Goal: Communication & Community: Ask a question

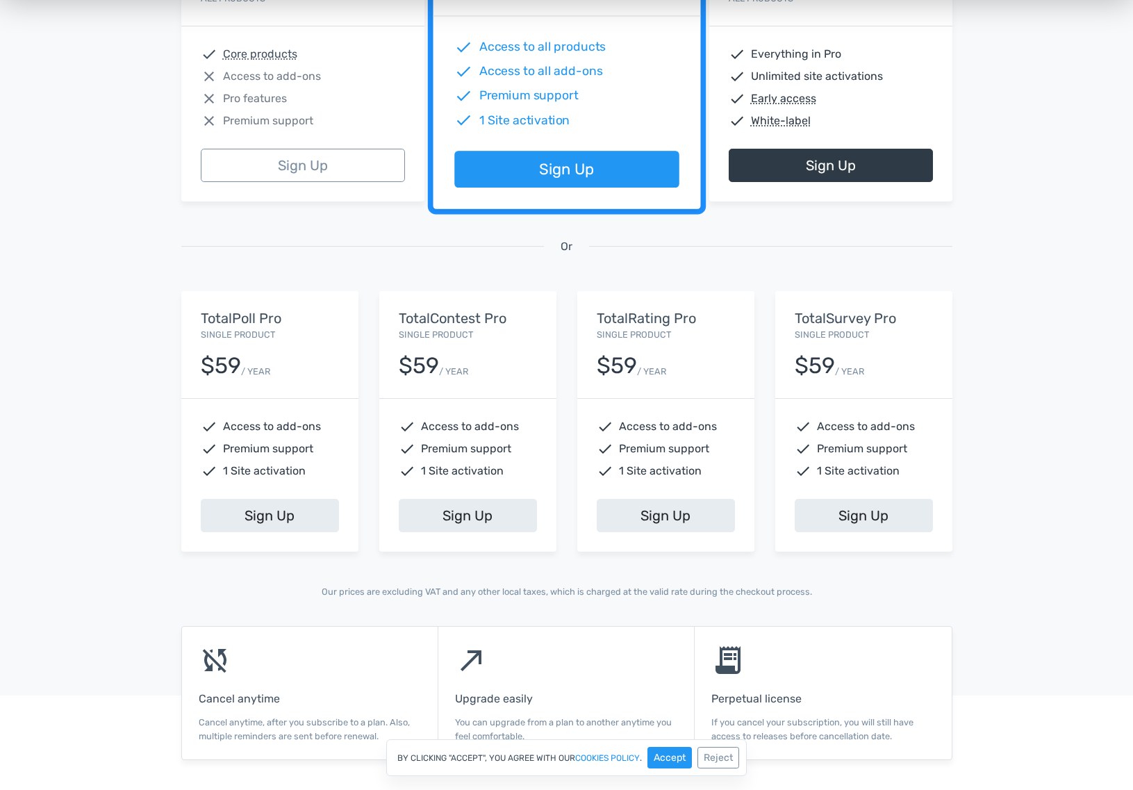
click at [113, 474] on div "13,945 Happy Customers, Join them Today! Excellent 5/5 based on 101 reviews Fea…" at bounding box center [566, 170] width 1133 height 912
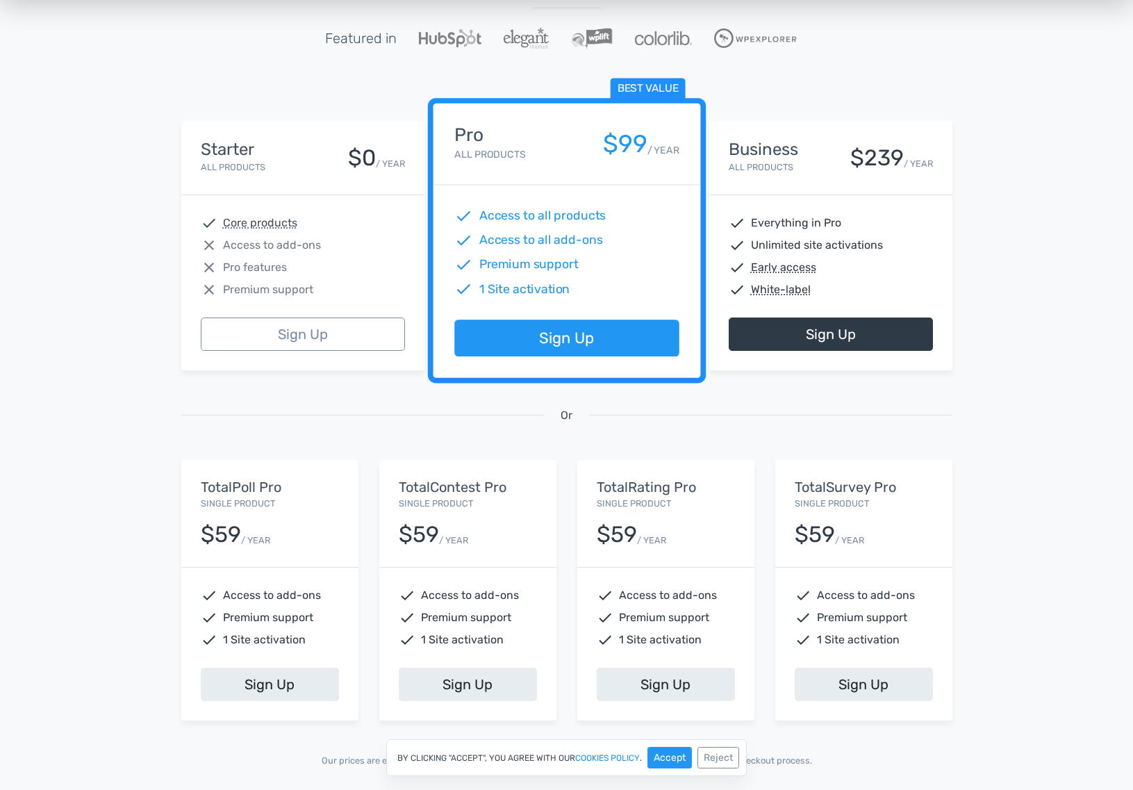
scroll to position [171, 0]
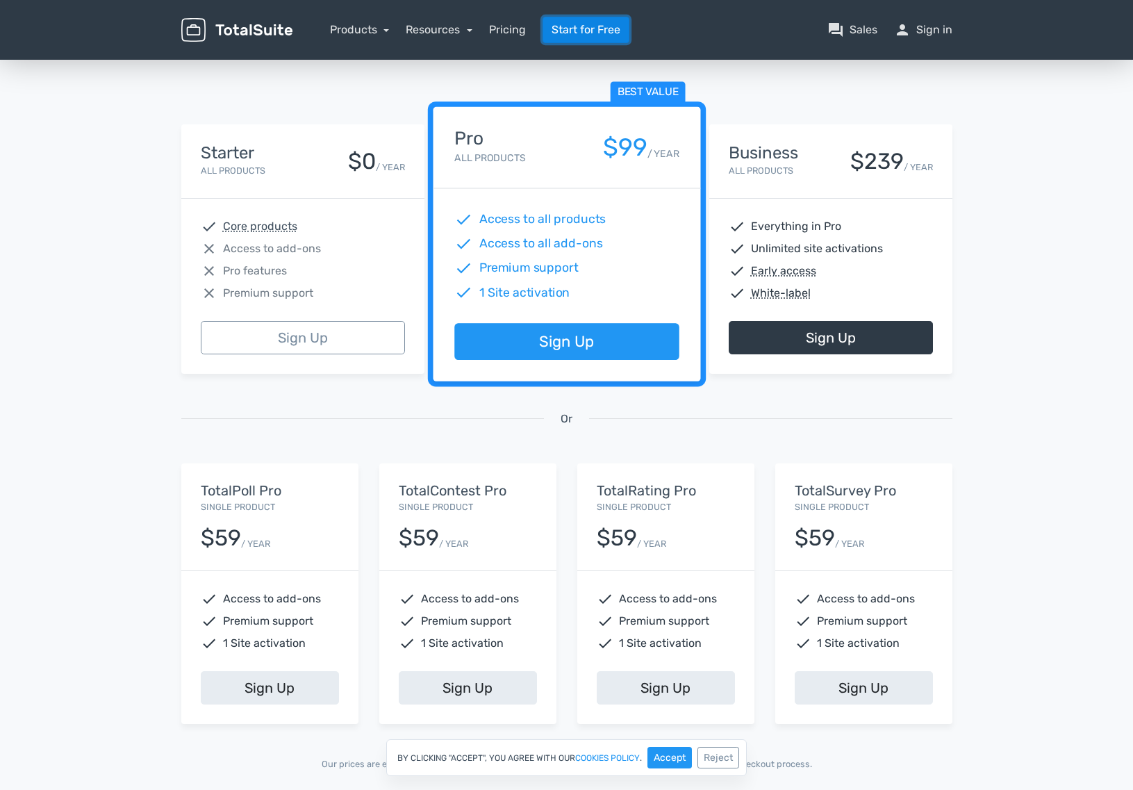
click at [591, 26] on link "Start for Free" at bounding box center [586, 30] width 87 height 26
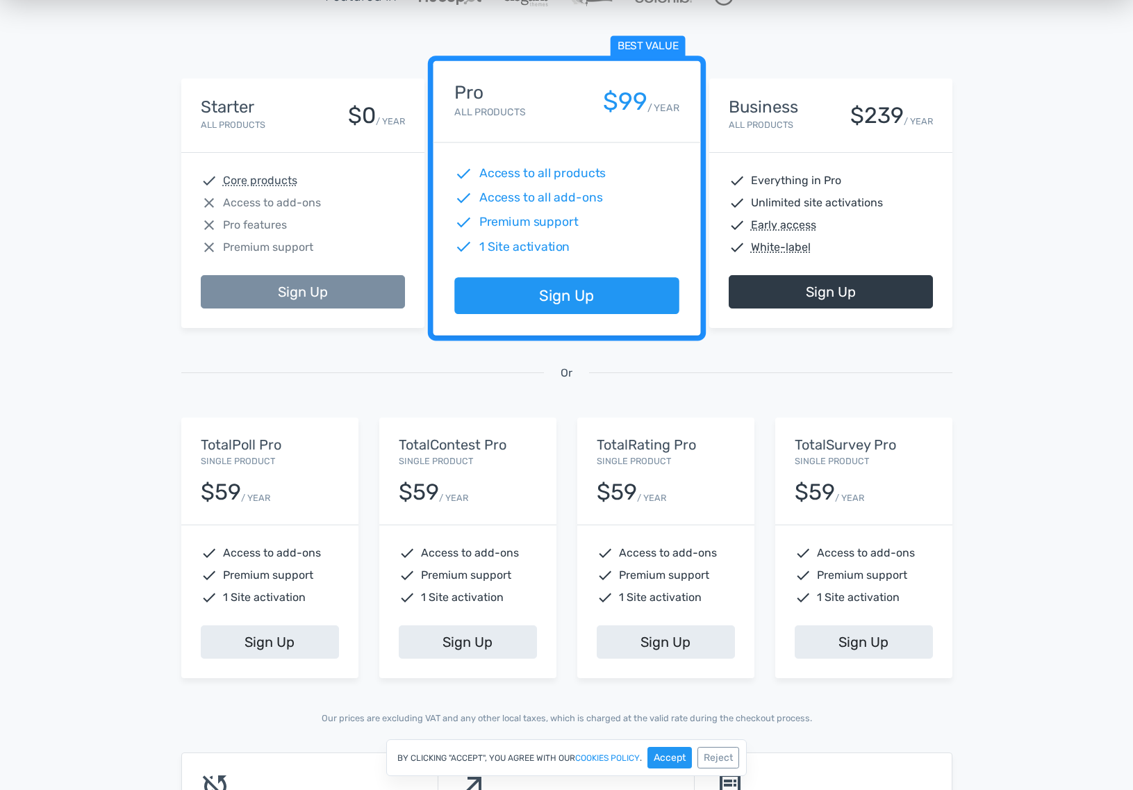
scroll to position [206, 0]
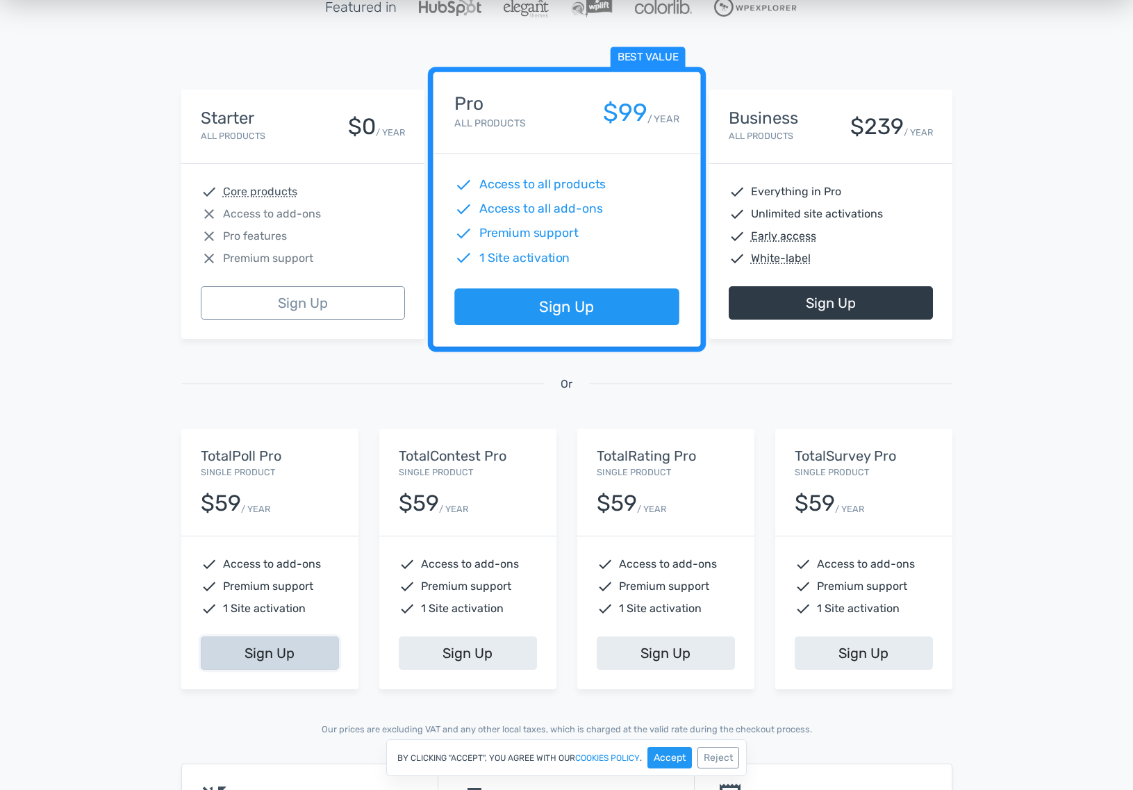
click at [271, 651] on link "Sign Up" at bounding box center [270, 652] width 138 height 33
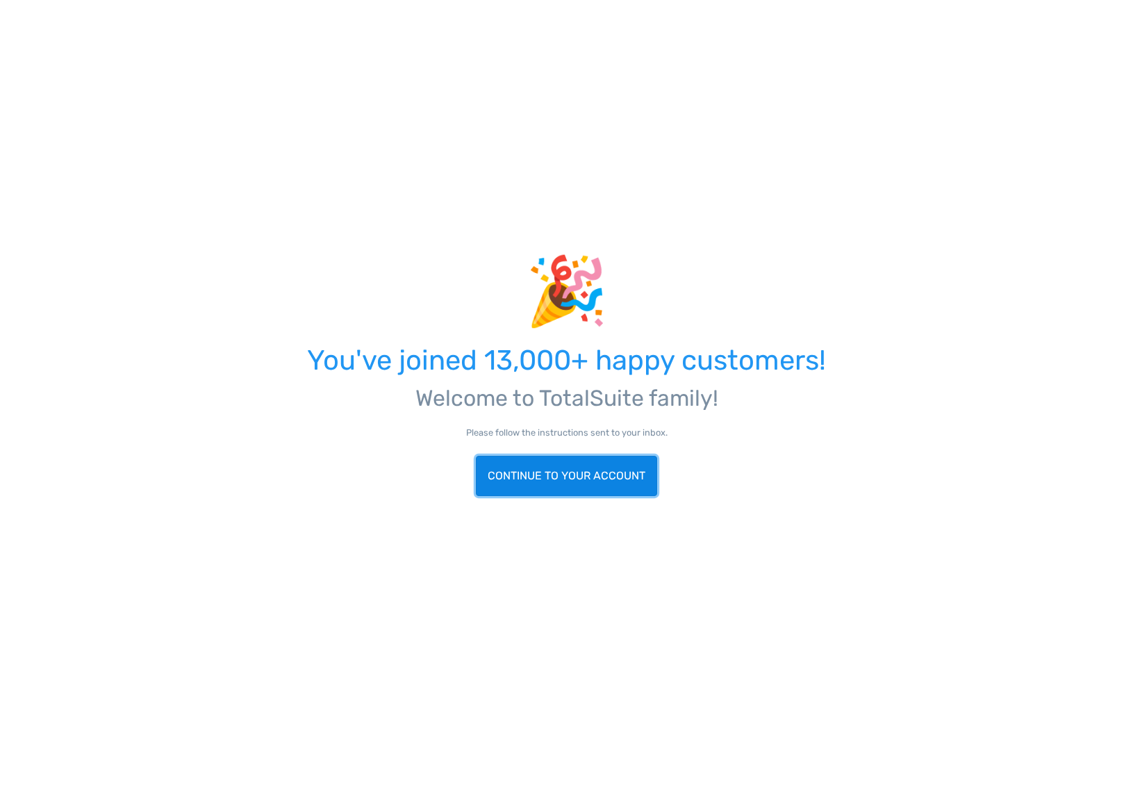
scroll to position [184, 0]
drag, startPoint x: 545, startPoint y: 481, endPoint x: 585, endPoint y: 468, distance: 42.4
click at [545, 481] on link "Continue to your account" at bounding box center [566, 476] width 181 height 40
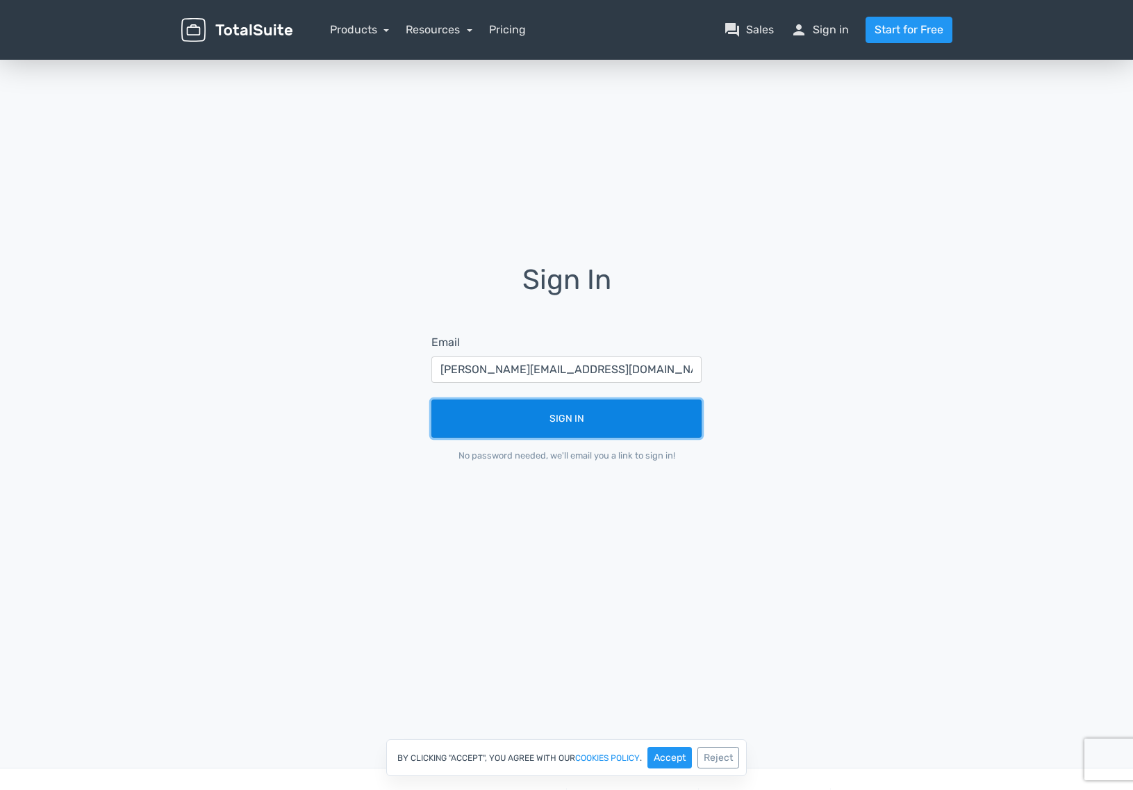
click at [568, 415] on button "Sign In" at bounding box center [566, 418] width 270 height 38
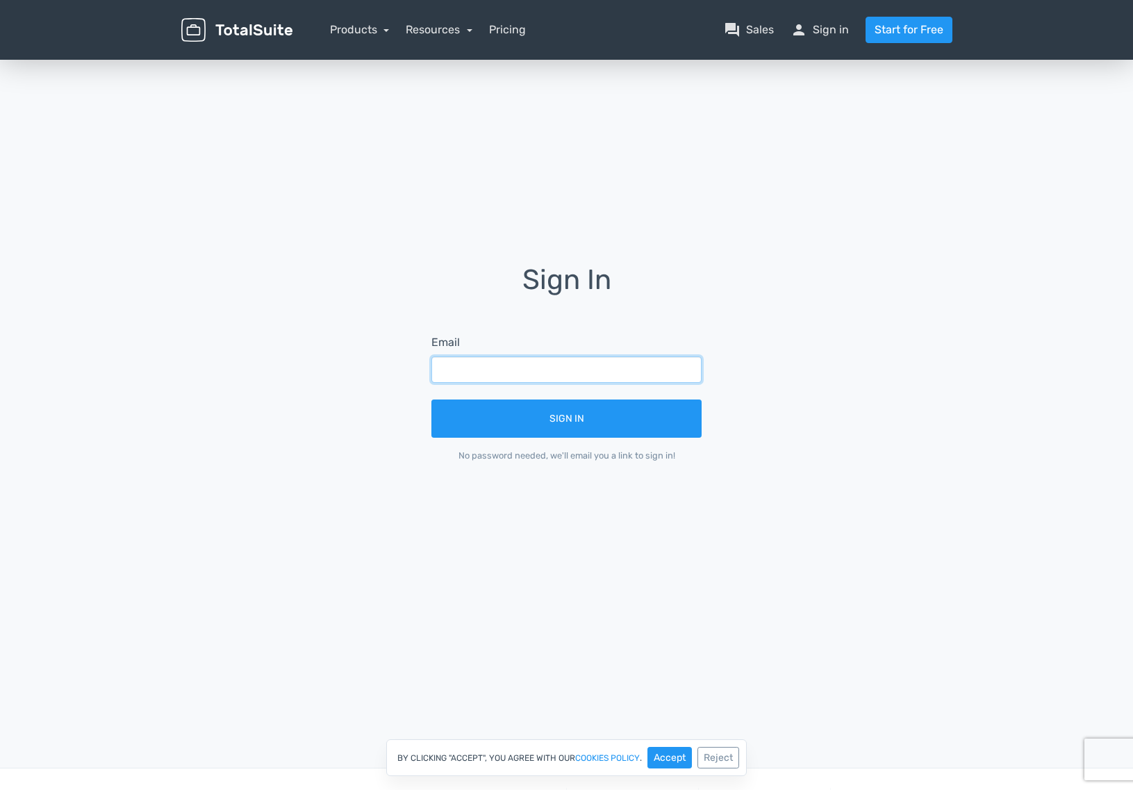
click at [495, 364] on input "text" at bounding box center [566, 369] width 270 height 26
type input "behzad@pixsoulinc.com"
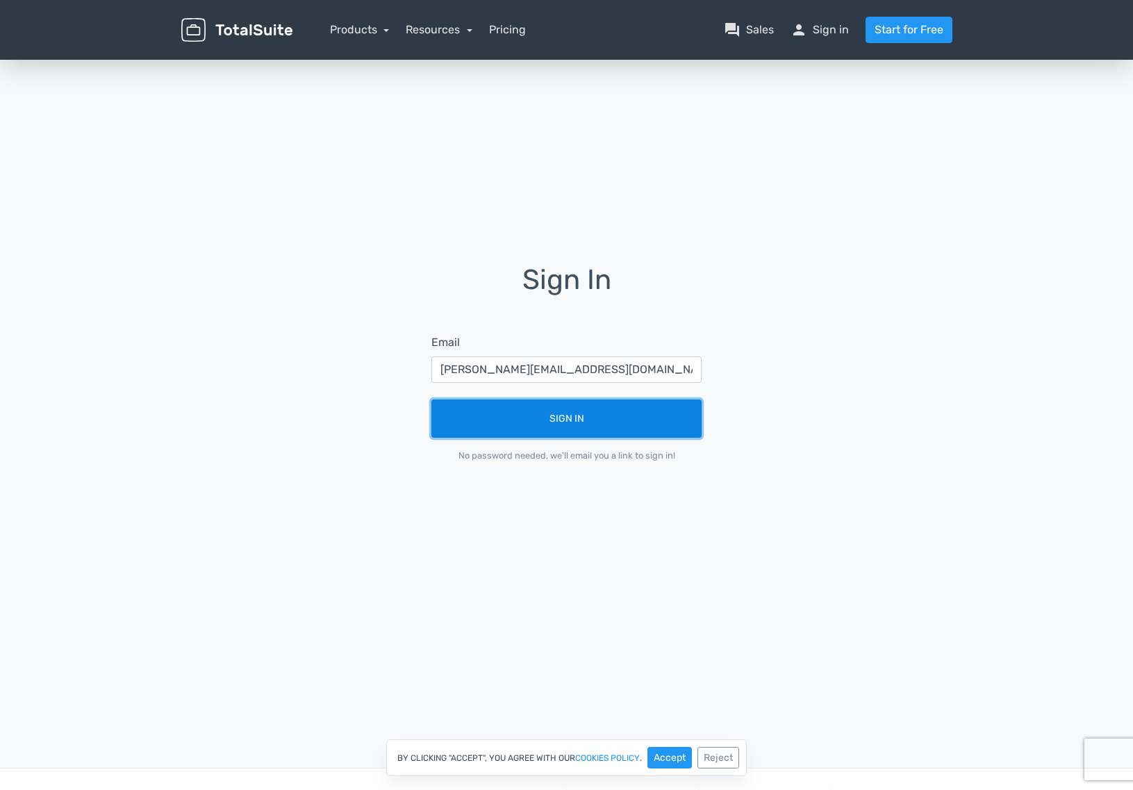
click at [565, 425] on button "Sign In" at bounding box center [566, 418] width 270 height 38
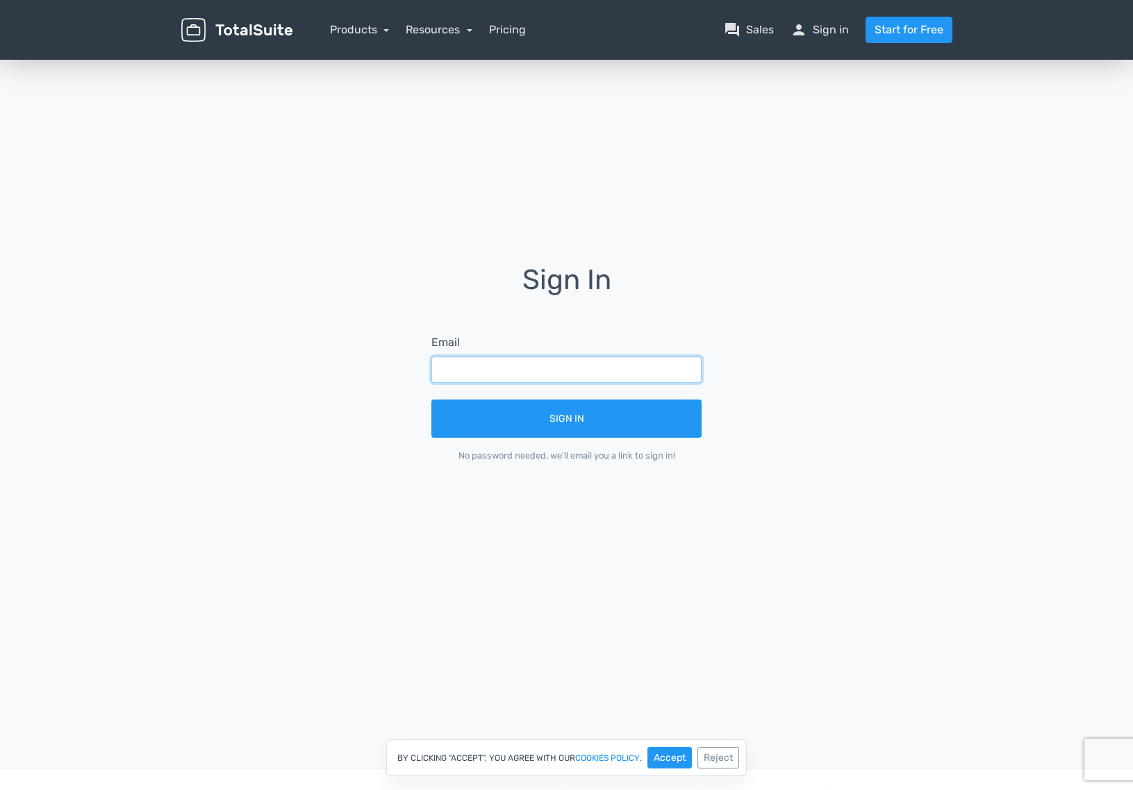
click at [596, 368] on input "text" at bounding box center [566, 369] width 270 height 26
type input "behzad@pixsoulinc.com"
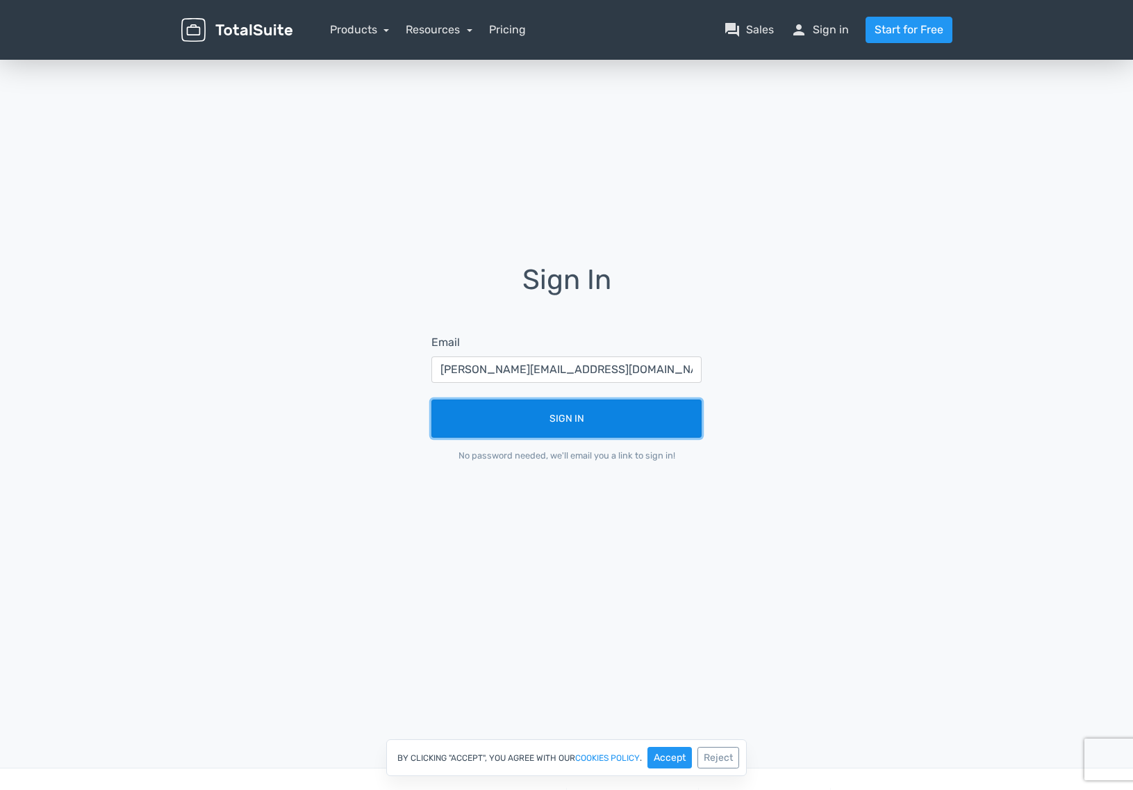
click at [605, 422] on button "Sign In" at bounding box center [566, 418] width 270 height 38
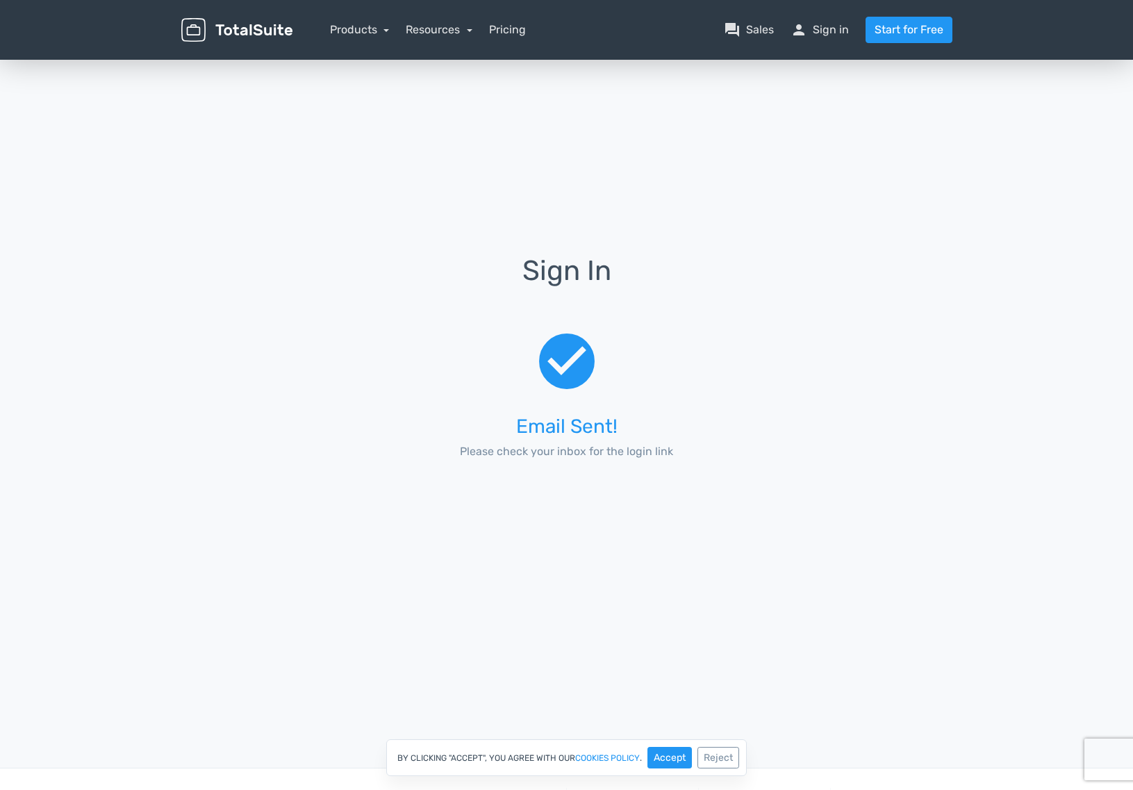
scroll to position [1, 0]
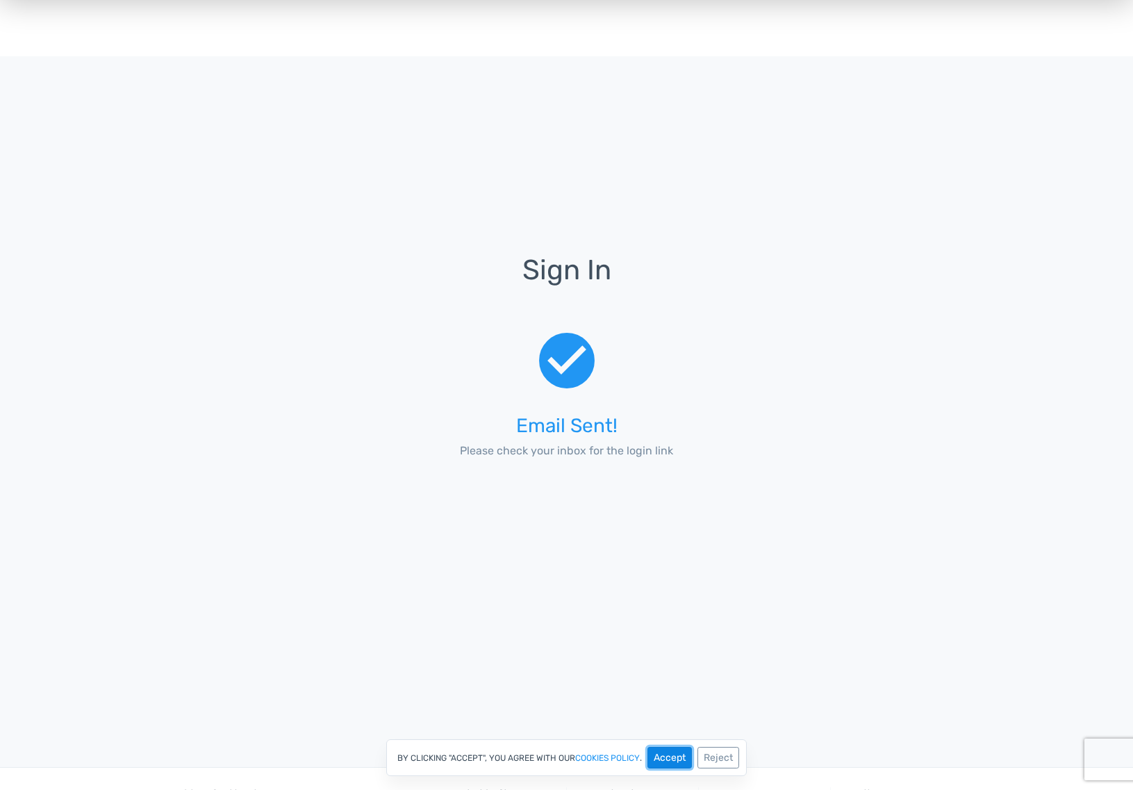
click at [674, 757] on button "Accept" at bounding box center [670, 758] width 44 height 22
drag, startPoint x: 591, startPoint y: 473, endPoint x: 618, endPoint y: 447, distance: 37.8
click at [591, 473] on div "check_circle Email Sent! Please check your inbox for the login link" at bounding box center [566, 397] width 309 height 185
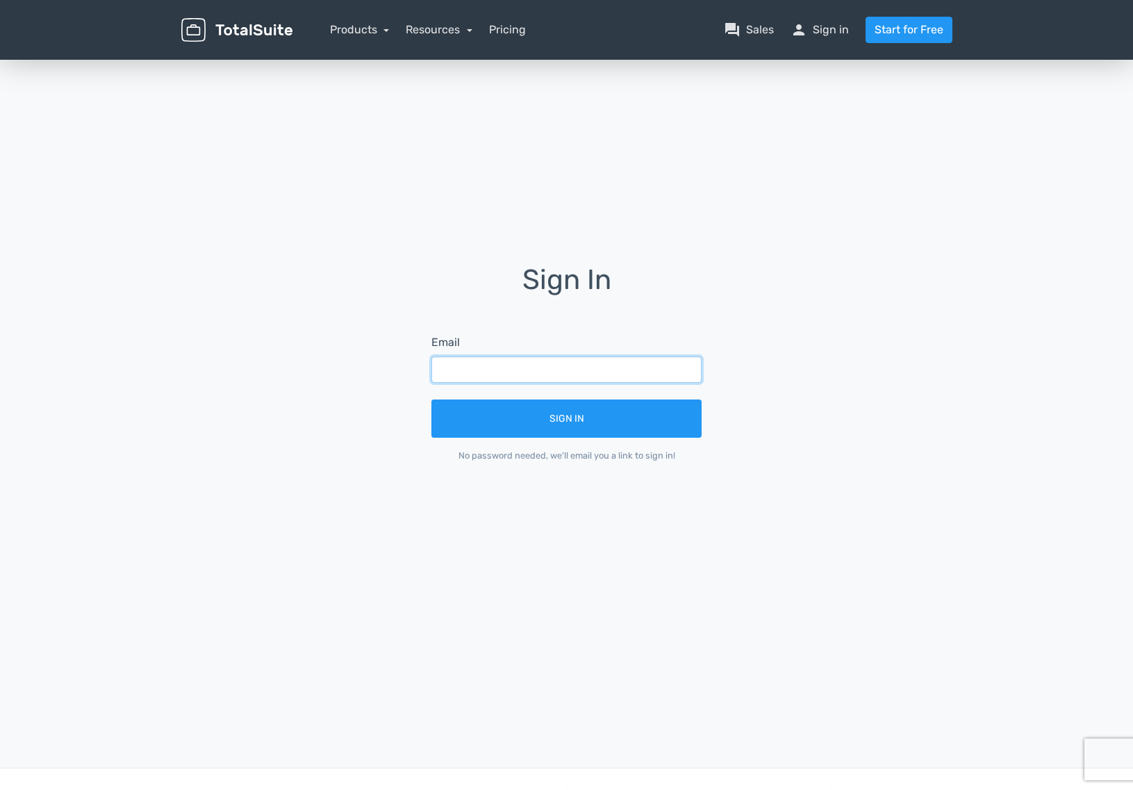
click at [498, 365] on input "text" at bounding box center [566, 369] width 270 height 26
click at [907, 300] on div "Sign In Email Sign In No password needed, we'll email you a link to sign in!" at bounding box center [567, 373] width 792 height 217
click at [561, 370] on input "text" at bounding box center [566, 369] width 270 height 26
type input "behzad@pixsoulinc.com"
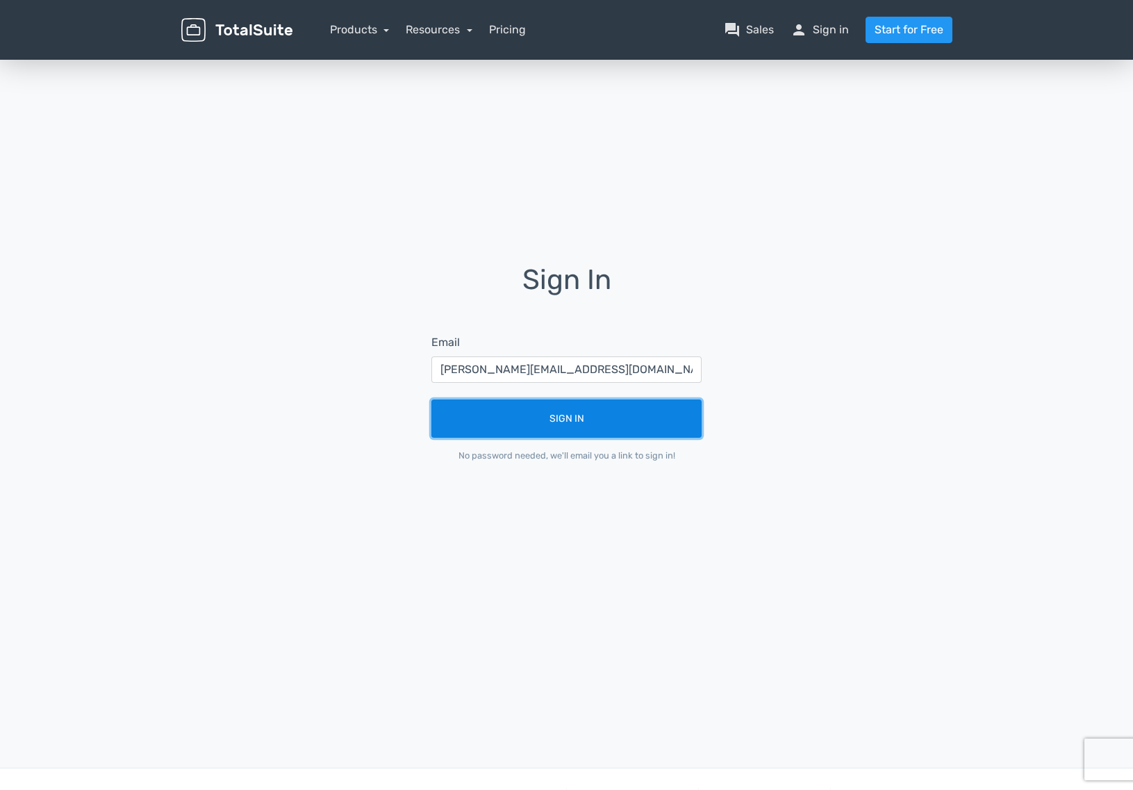
click at [573, 422] on button "Sign In" at bounding box center [566, 418] width 270 height 38
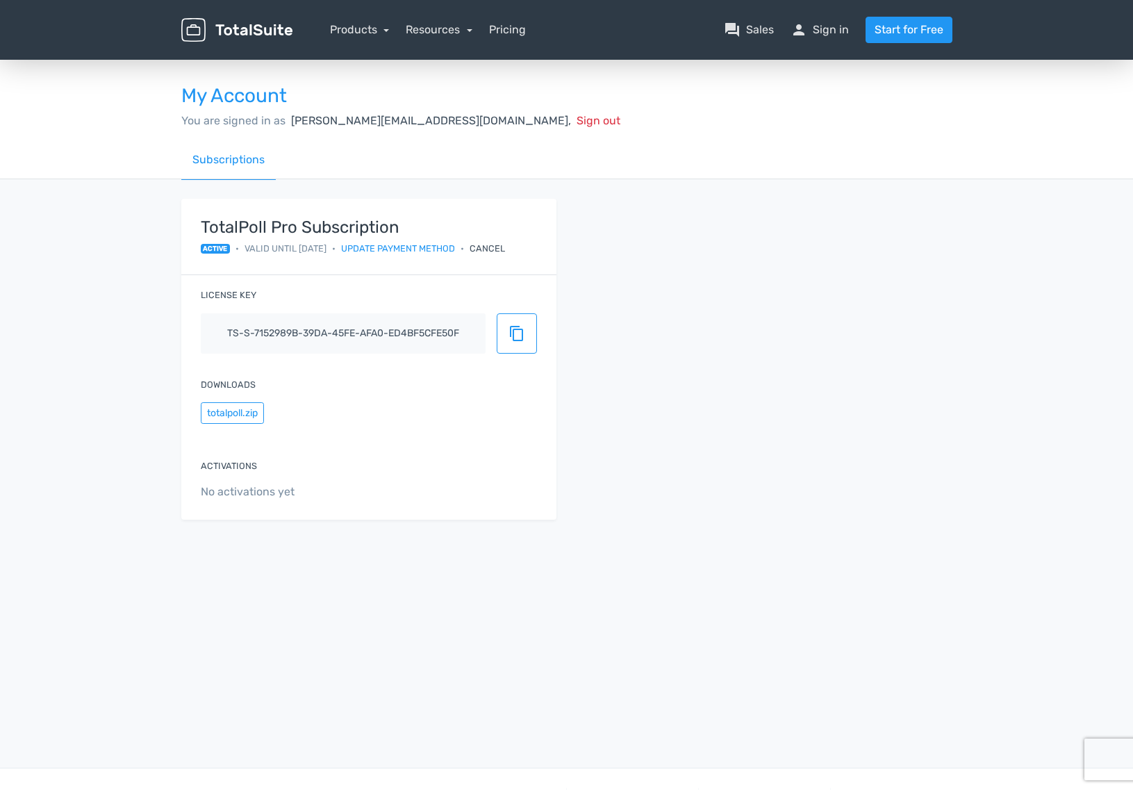
click at [735, 348] on div "TotalPoll Pro Subscription active • Valid until 8/14/2026 • Update payment meth…" at bounding box center [567, 368] width 792 height 338
click at [522, 338] on span "content_copy" at bounding box center [517, 333] width 17 height 17
click at [241, 411] on button "totalpoll.zip" at bounding box center [232, 413] width 63 height 22
click at [410, 29] on link "Resources" at bounding box center [439, 29] width 67 height 13
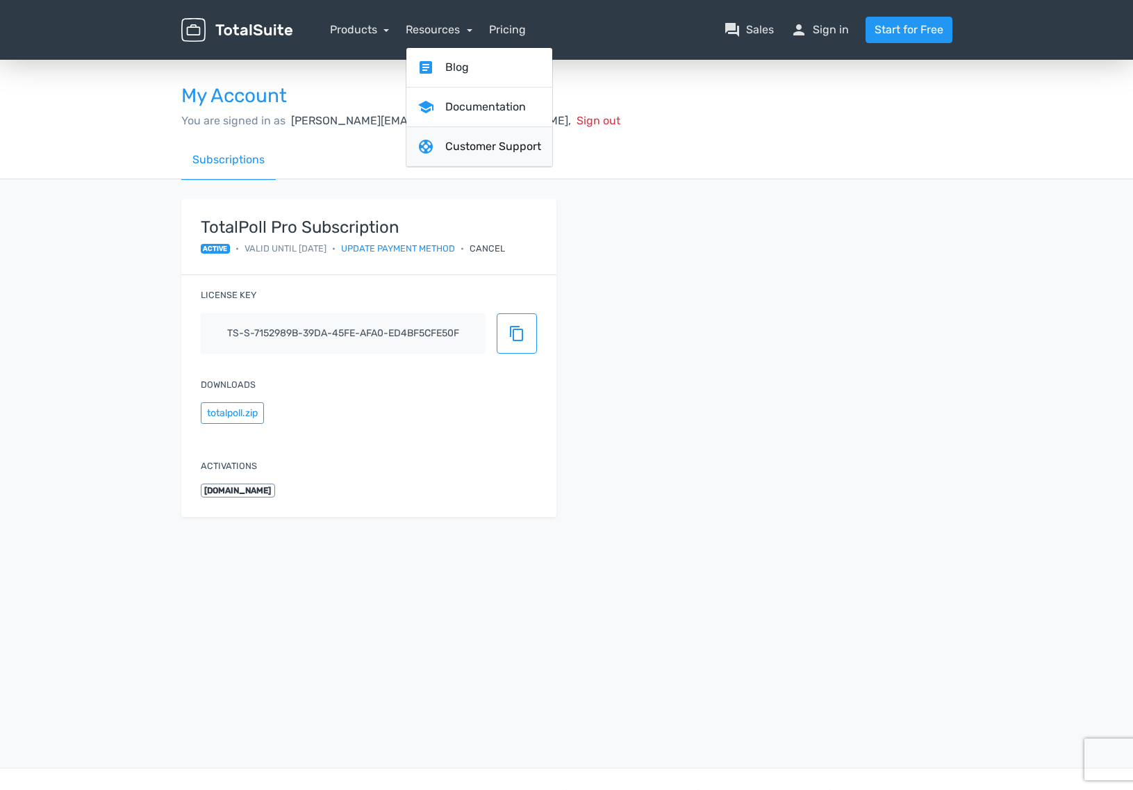
click at [498, 154] on link "support Customer Support" at bounding box center [479, 147] width 146 height 40
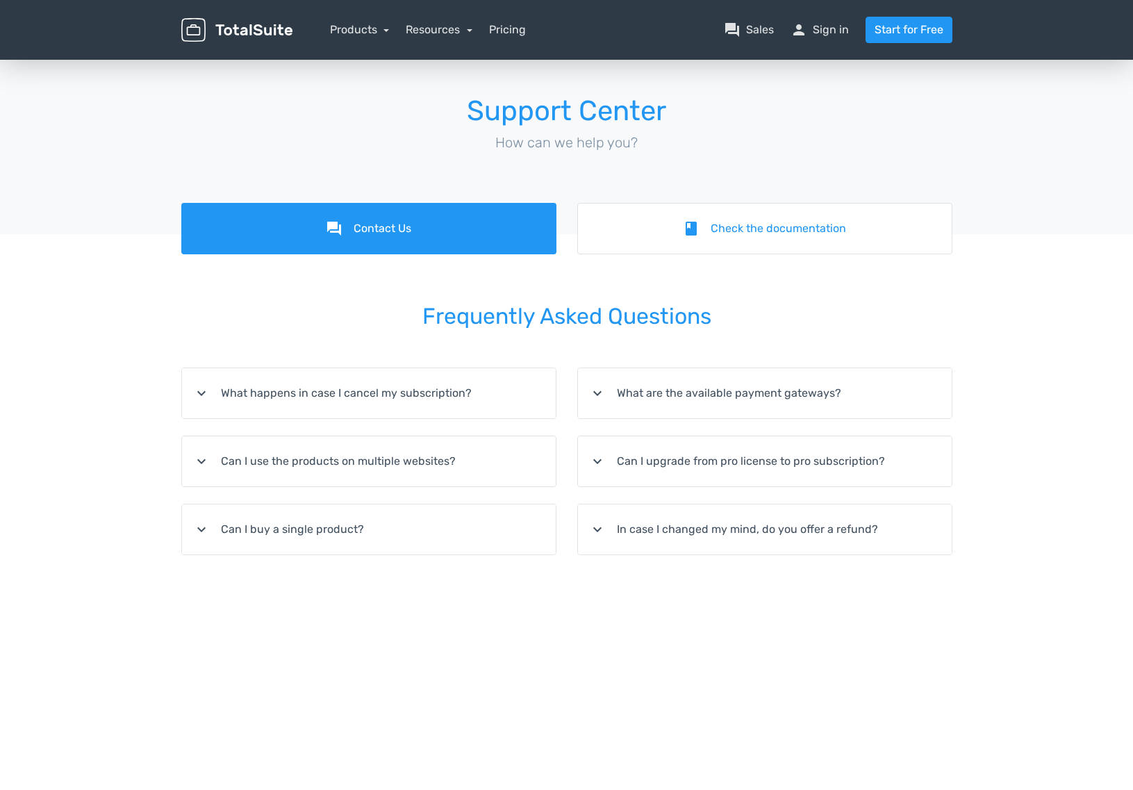
click at [781, 525] on summary "expand_more In case I changed my mind, do you offer a refund?" at bounding box center [765, 529] width 374 height 50
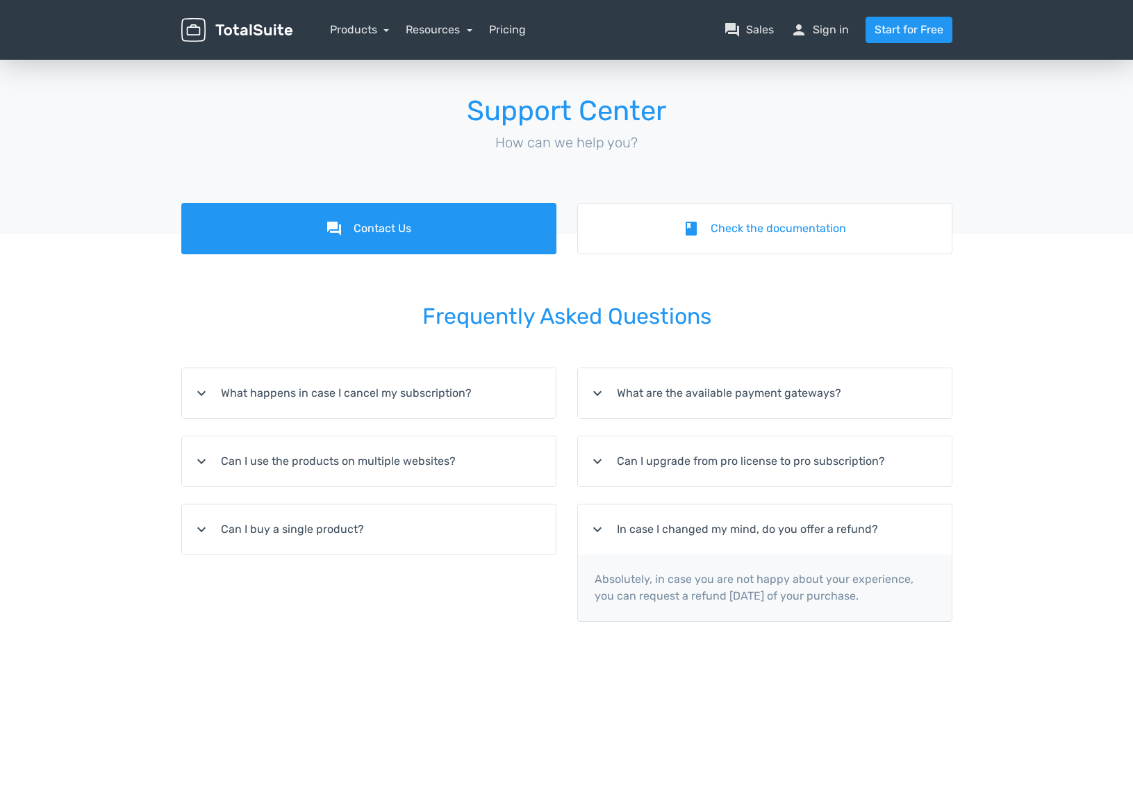
click at [781, 525] on summary "expand_more In case I changed my mind, do you offer a refund?" at bounding box center [765, 529] width 374 height 50
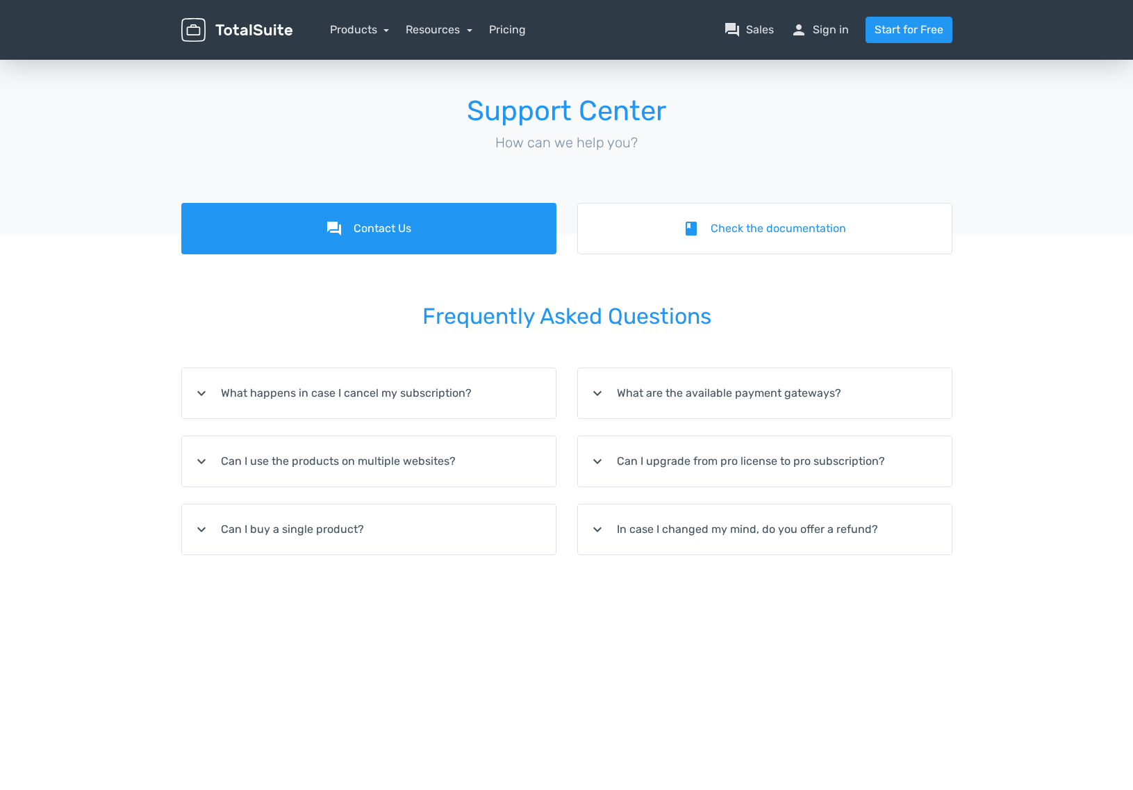
click at [336, 467] on summary "expand_more Can I use the products on multiple websites?" at bounding box center [369, 461] width 374 height 50
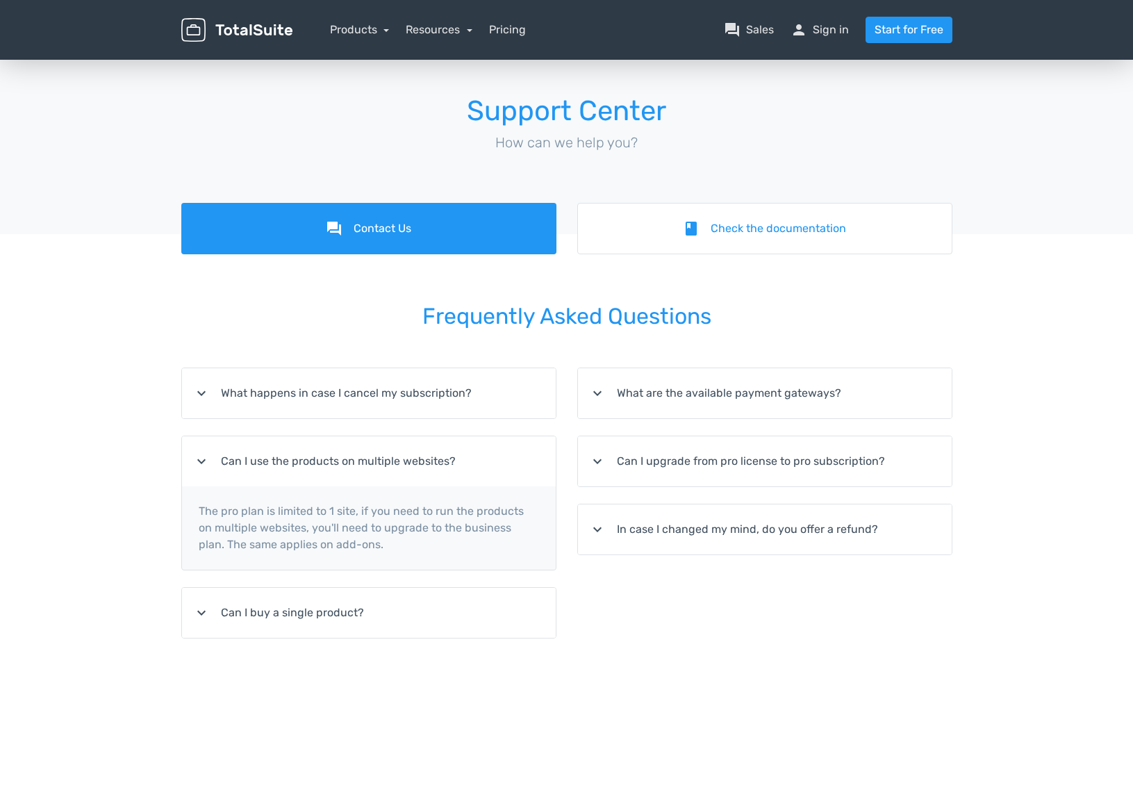
click at [336, 467] on summary "expand_more Can I use the products on multiple websites?" at bounding box center [369, 461] width 374 height 50
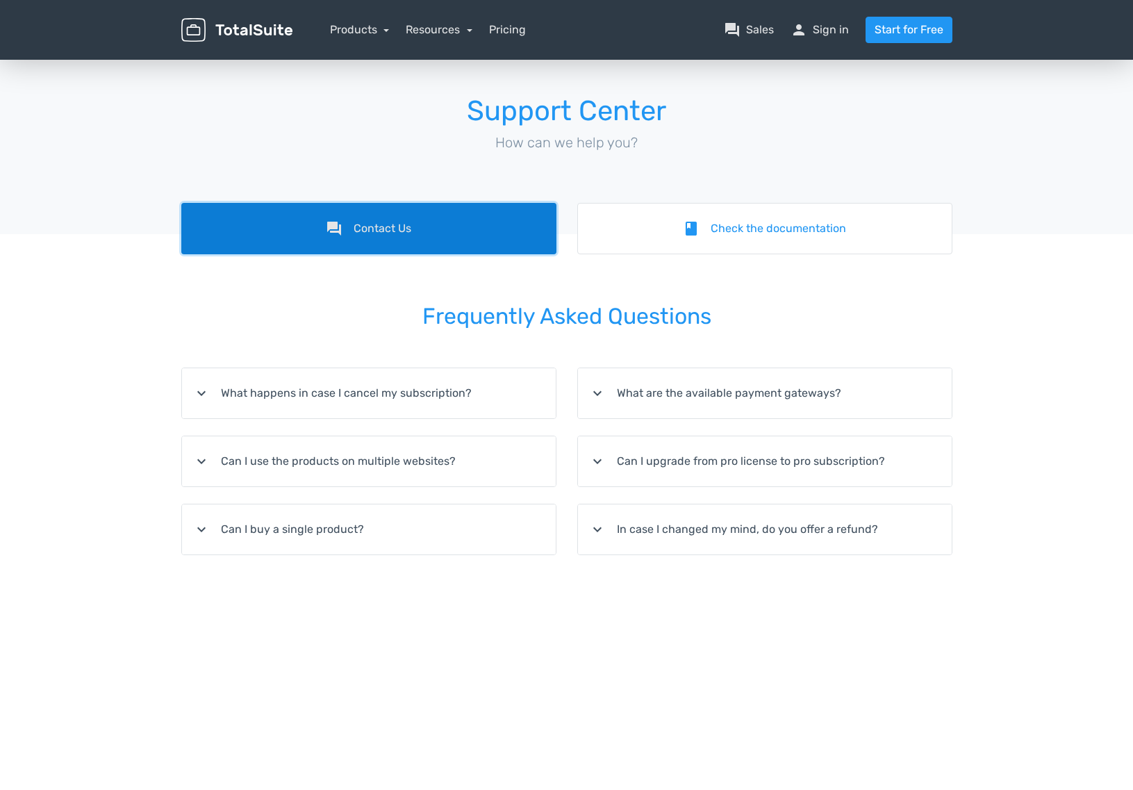
click at [450, 224] on link "forum Contact Us" at bounding box center [368, 228] width 375 height 51
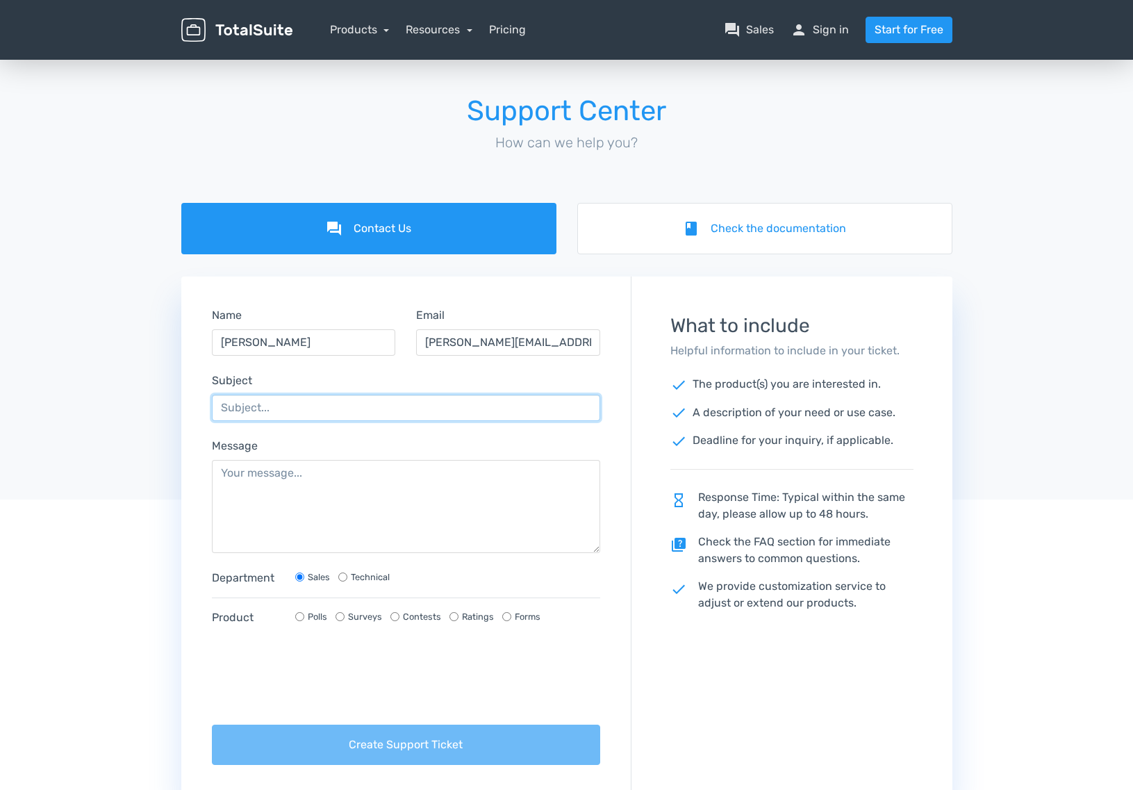
click at [301, 404] on input "Subject" at bounding box center [406, 408] width 389 height 26
click at [329, 406] on input "Subject" at bounding box center [406, 408] width 389 height 26
type input "2 Questions"
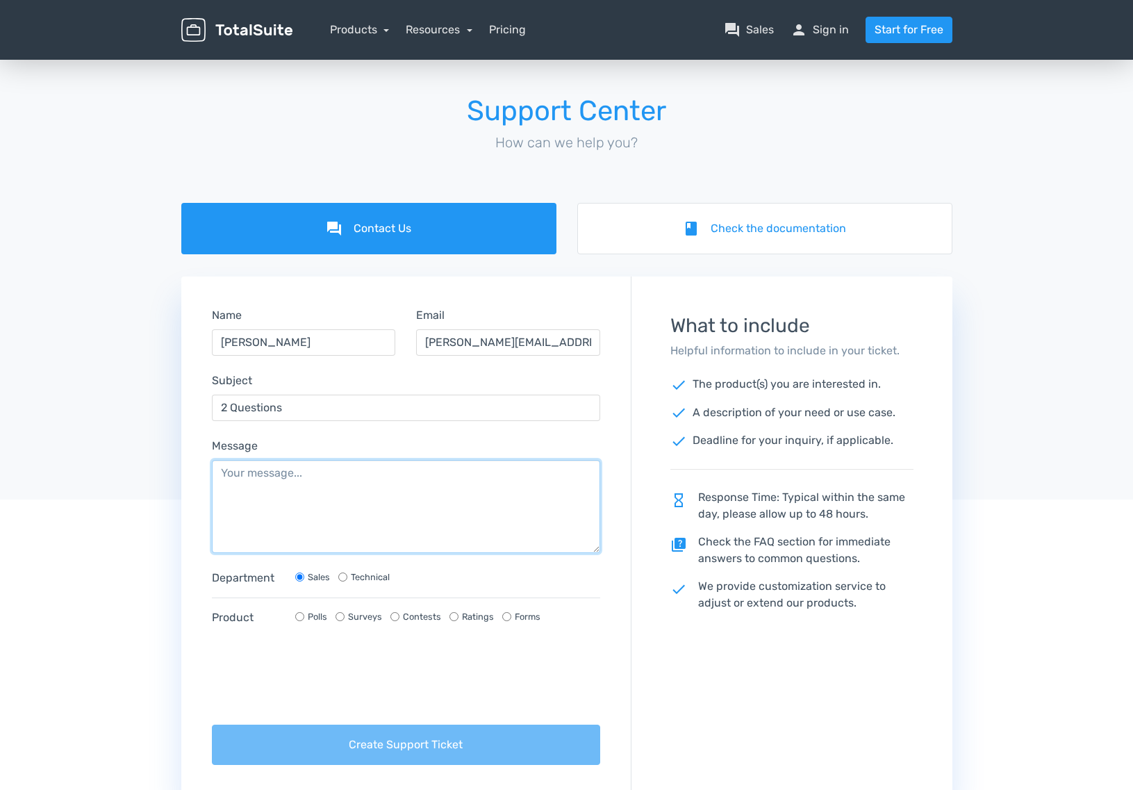
click at [334, 481] on textarea "Message" at bounding box center [406, 506] width 389 height 93
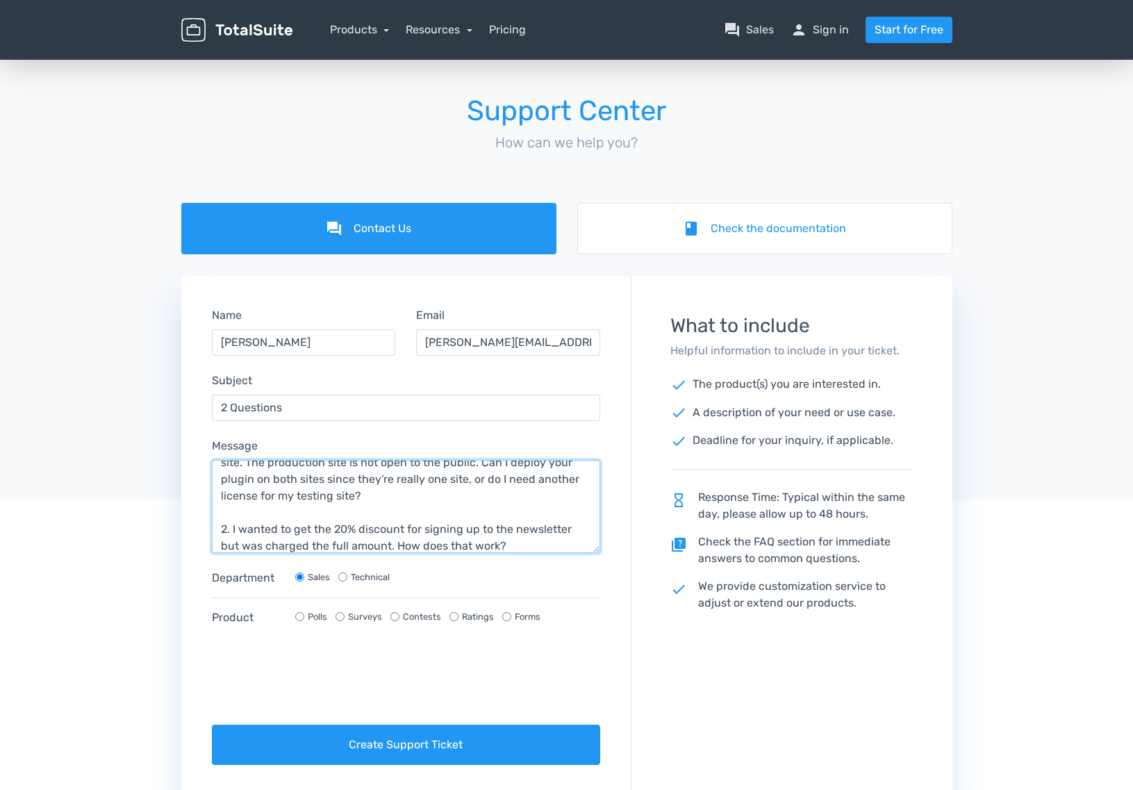
scroll to position [67, 0]
type textarea "Hi. I just purchased and have 2 admin questions: 1. I am testing your plugin on…"
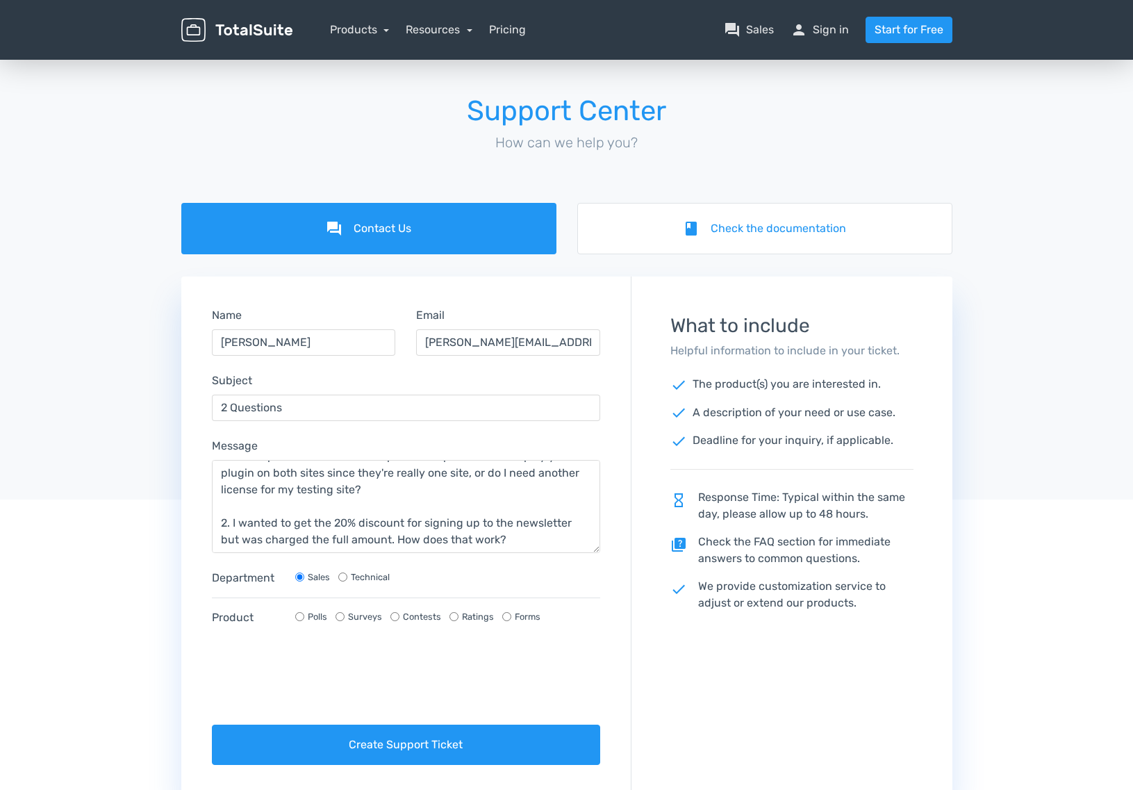
click at [300, 616] on input "Polls" at bounding box center [299, 616] width 9 height 9
radio input "true"
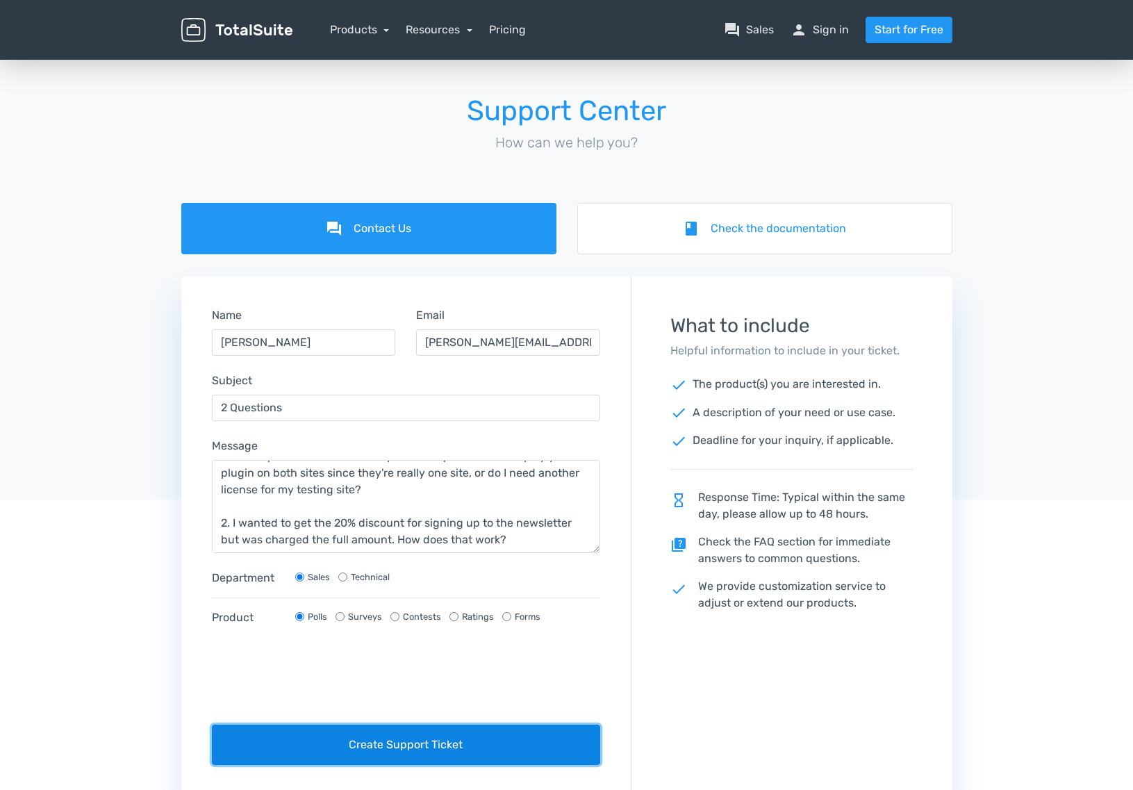
click at [434, 746] on button "Create Support Ticket" at bounding box center [406, 745] width 389 height 40
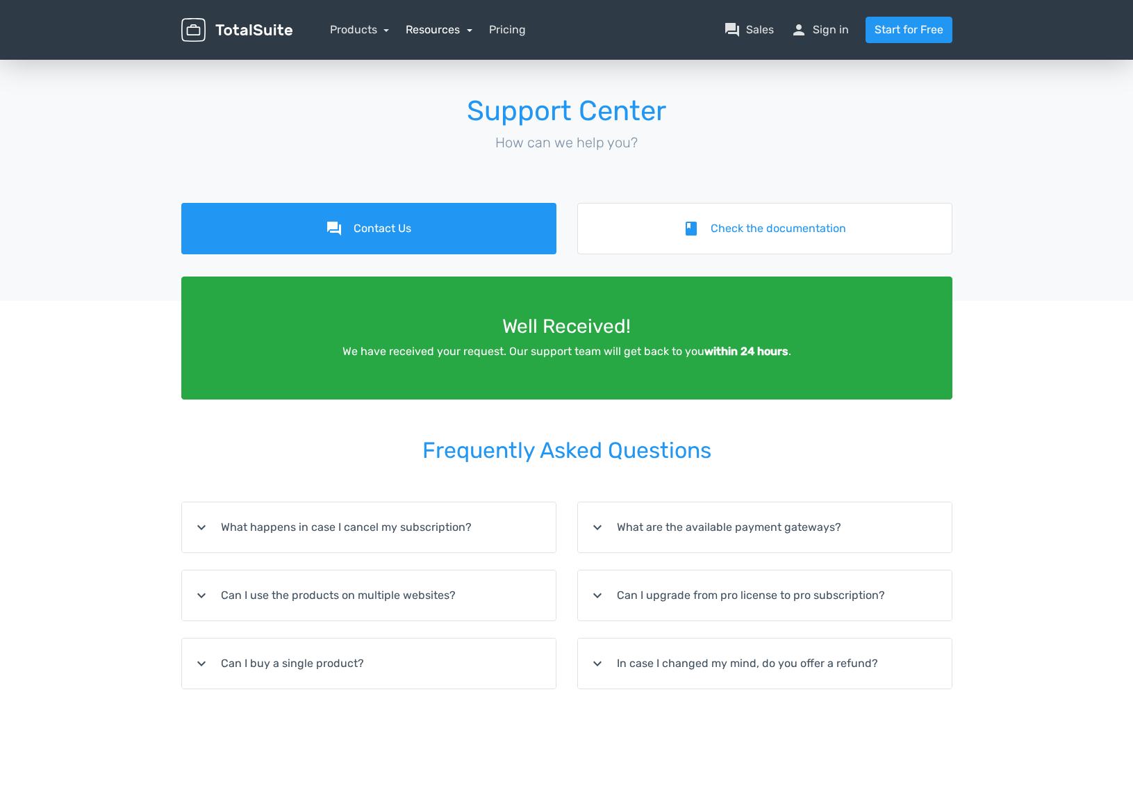
click at [424, 30] on link "Resources" at bounding box center [439, 29] width 67 height 13
click at [454, 105] on link "school Documentation" at bounding box center [479, 108] width 146 height 40
